Goal: Book appointment/travel/reservation

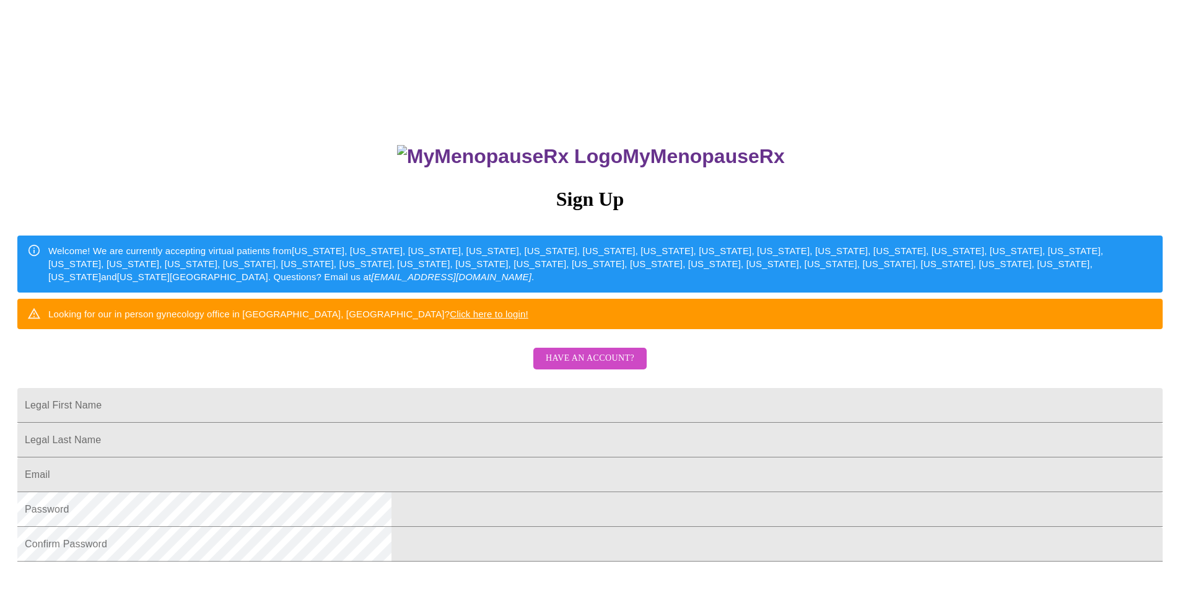
click at [559, 366] on span "Have an account?" at bounding box center [590, 358] width 89 height 15
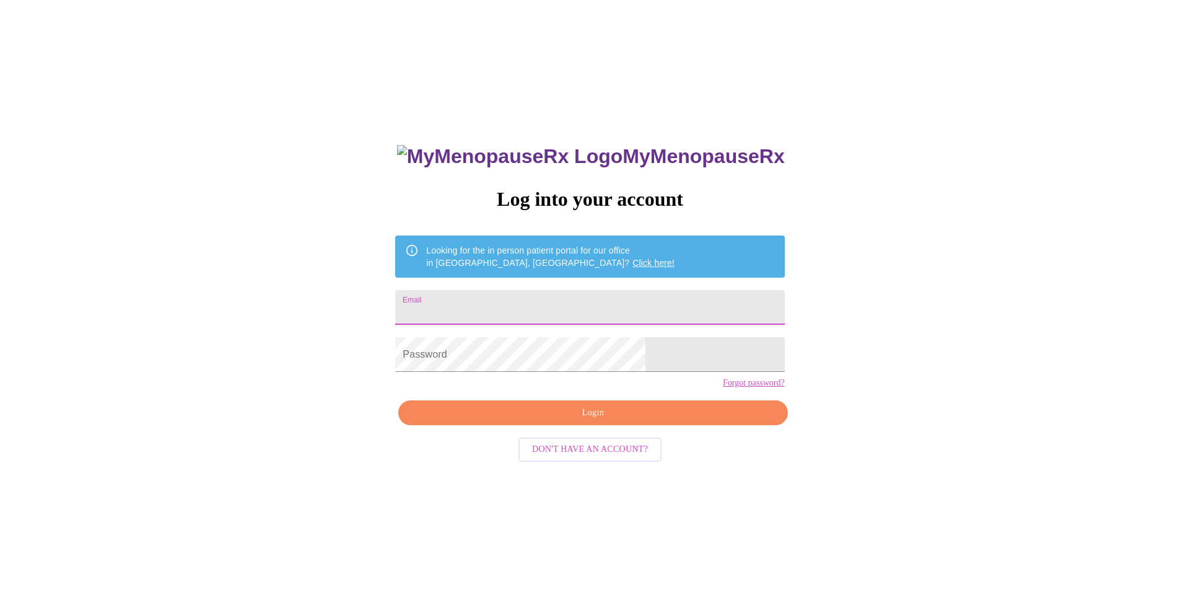
click at [536, 290] on input "Email" at bounding box center [589, 307] width 389 height 35
click at [531, 291] on input "Email" at bounding box center [589, 307] width 389 height 35
type input "[EMAIL_ADDRESS][DOMAIN_NAME]"
click at [540, 421] on span "Login" at bounding box center [593, 412] width 361 height 15
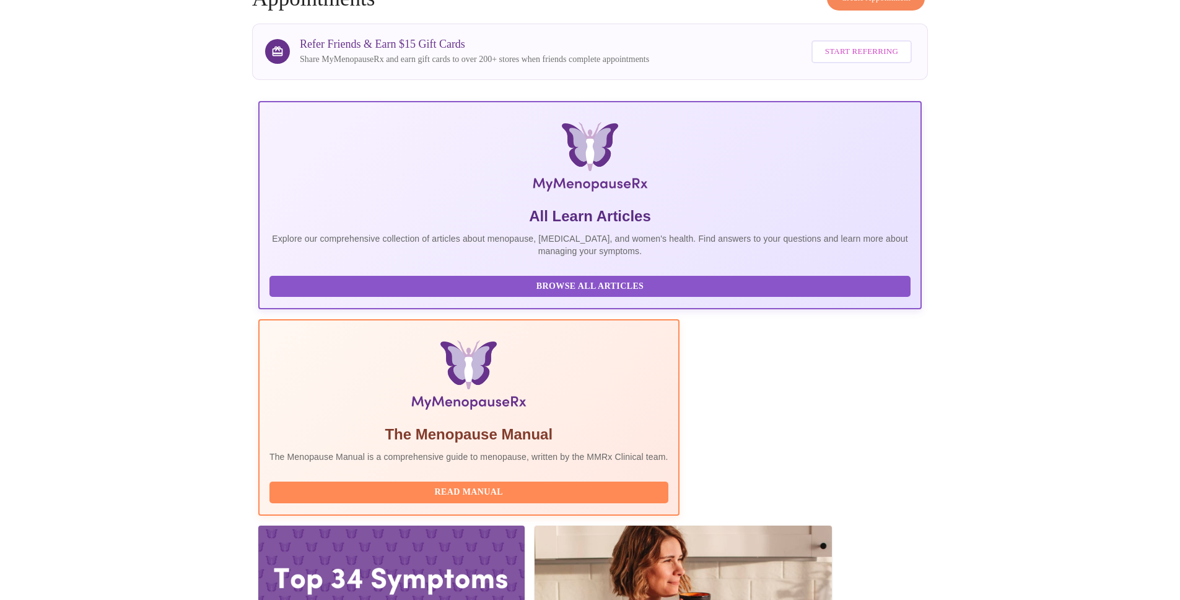
scroll to position [79, 0]
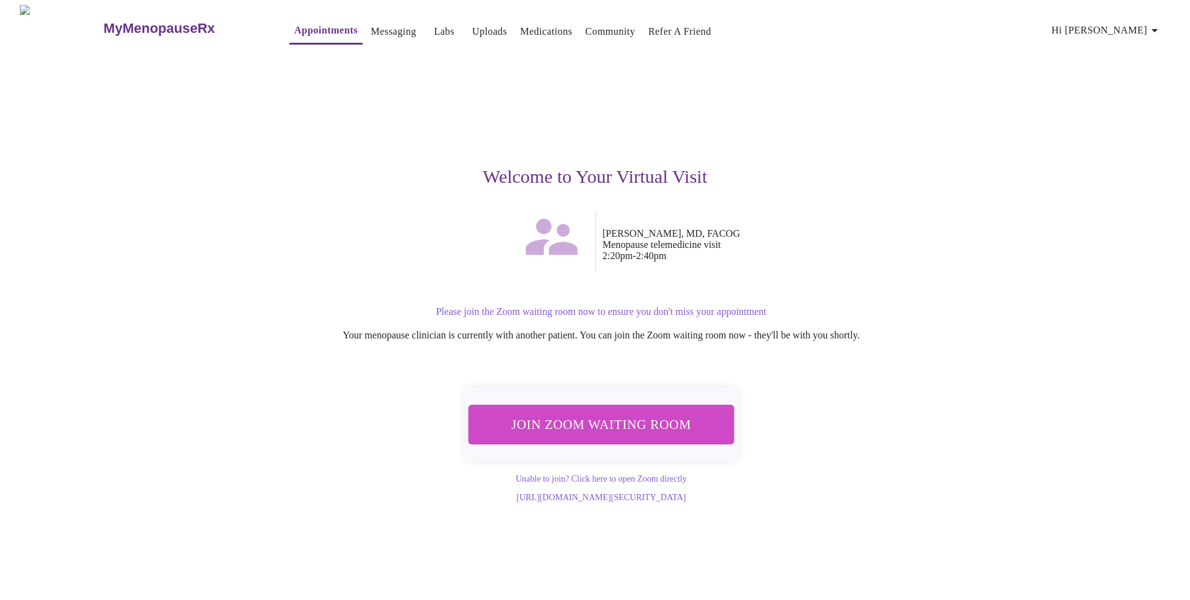
click at [629, 418] on span "Join Zoom Waiting Room" at bounding box center [601, 424] width 233 height 23
click at [589, 494] on link "[URL][DOMAIN_NAME][SECURITY_DATA]" at bounding box center [600, 497] width 169 height 9
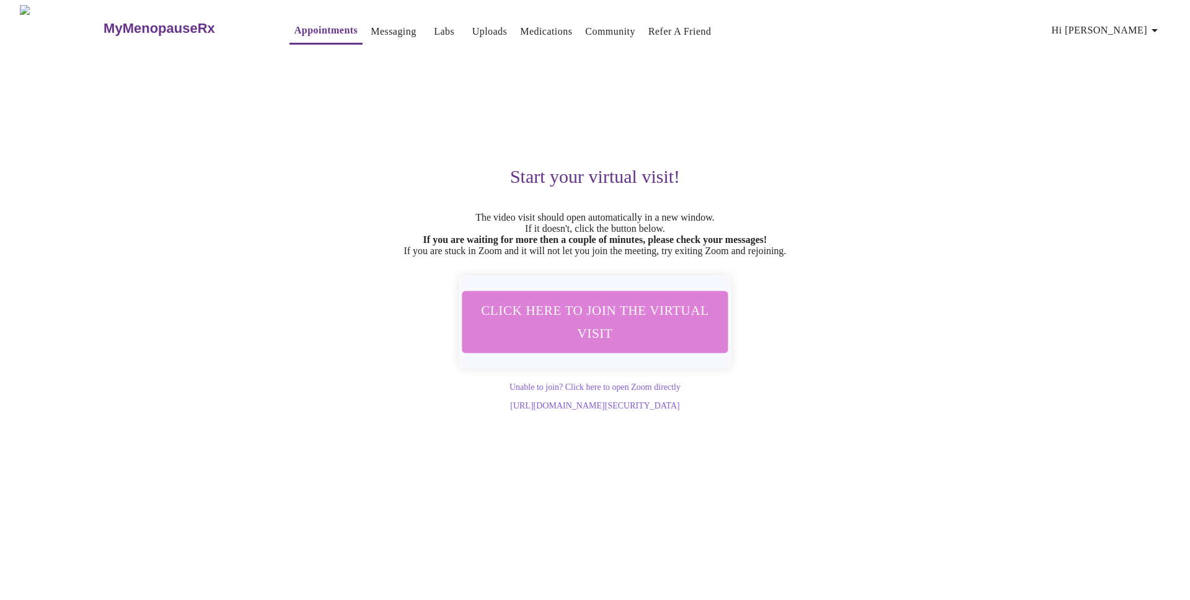
click at [638, 337] on span "Click here to join the virtual visit" at bounding box center [594, 322] width 233 height 46
